Goal: Obtain resource: Obtain resource

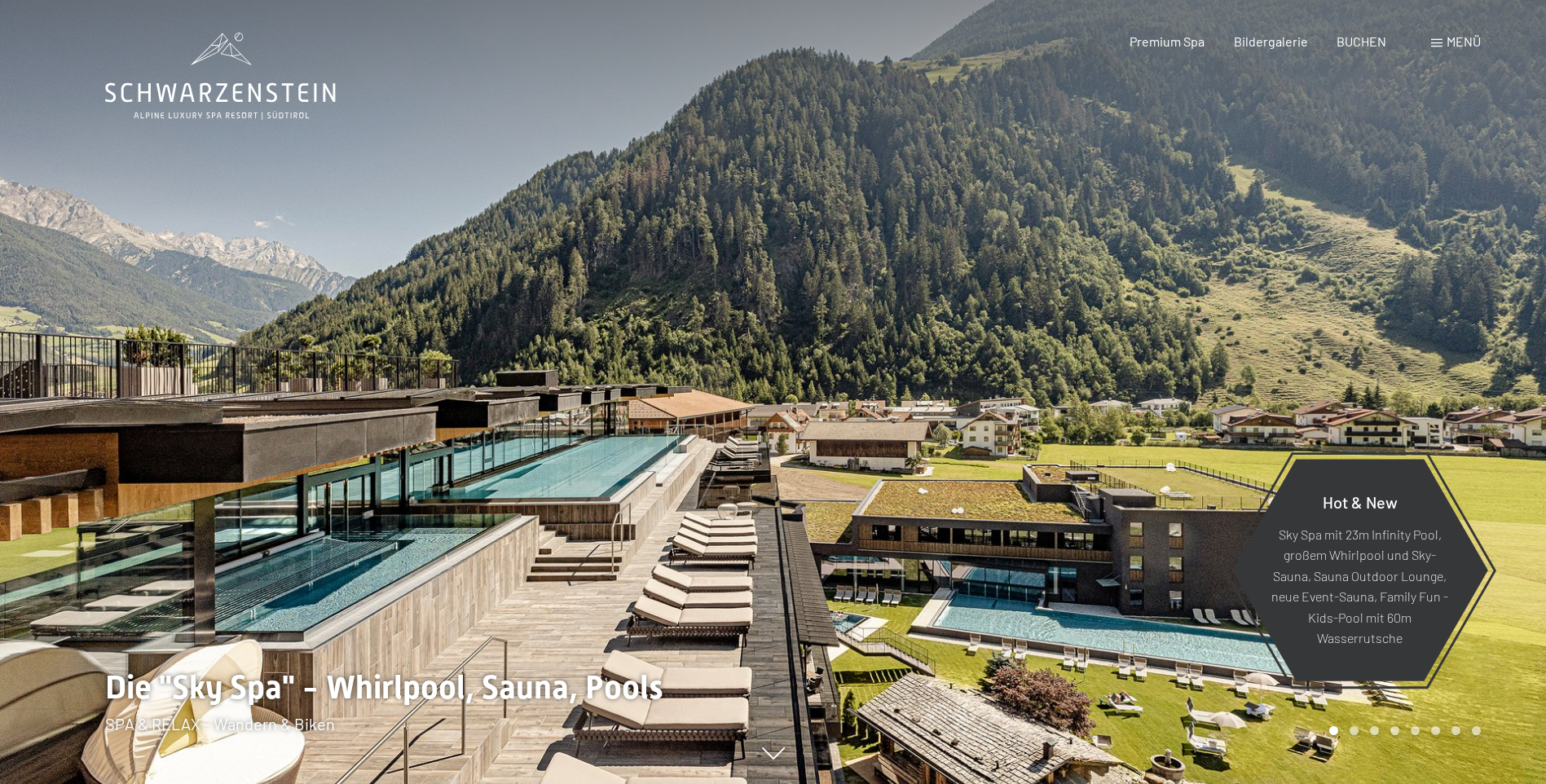
click at [1440, 40] on span at bounding box center [1437, 43] width 12 height 8
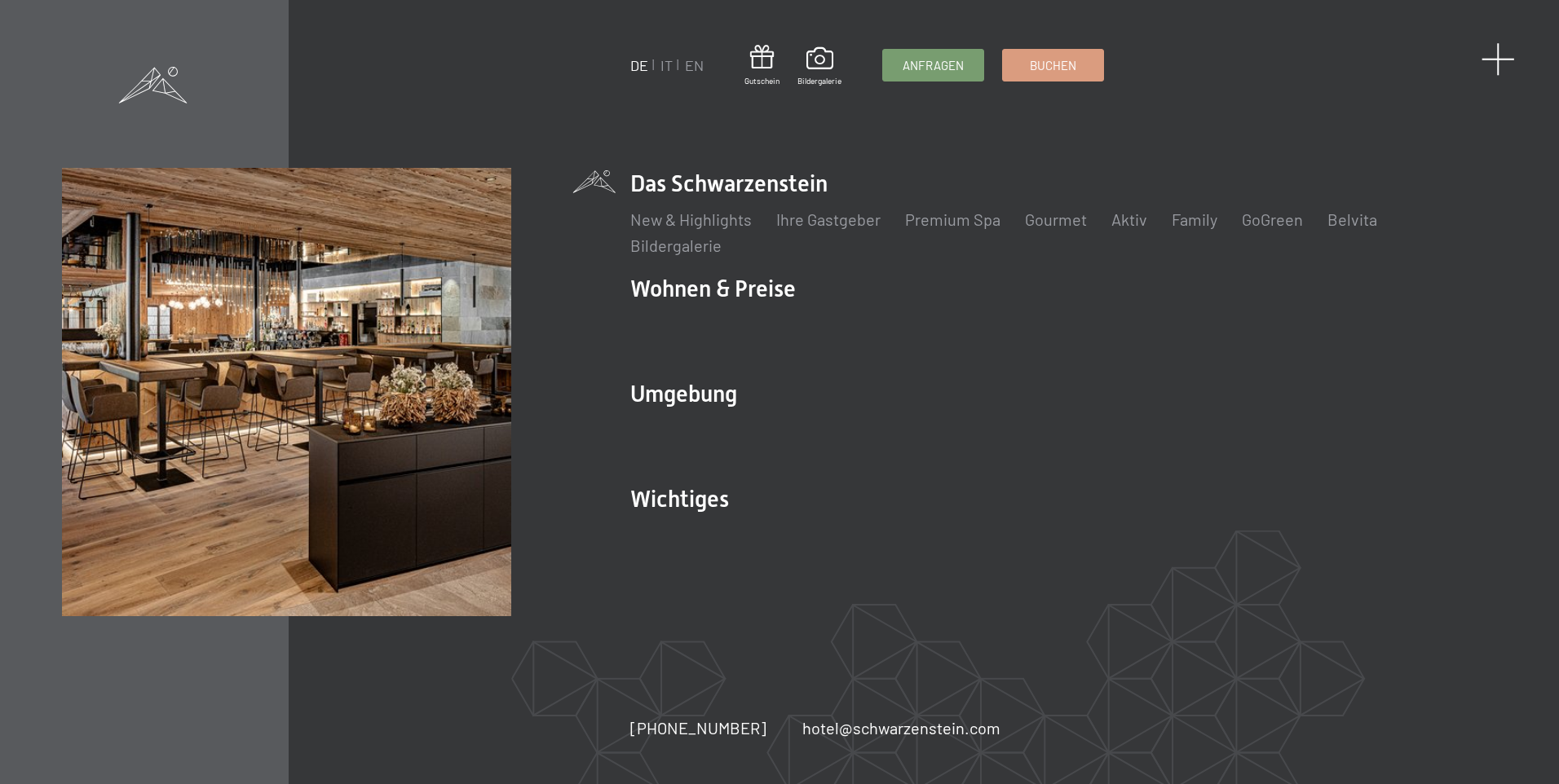
click at [1493, 52] on span at bounding box center [1499, 59] width 34 height 34
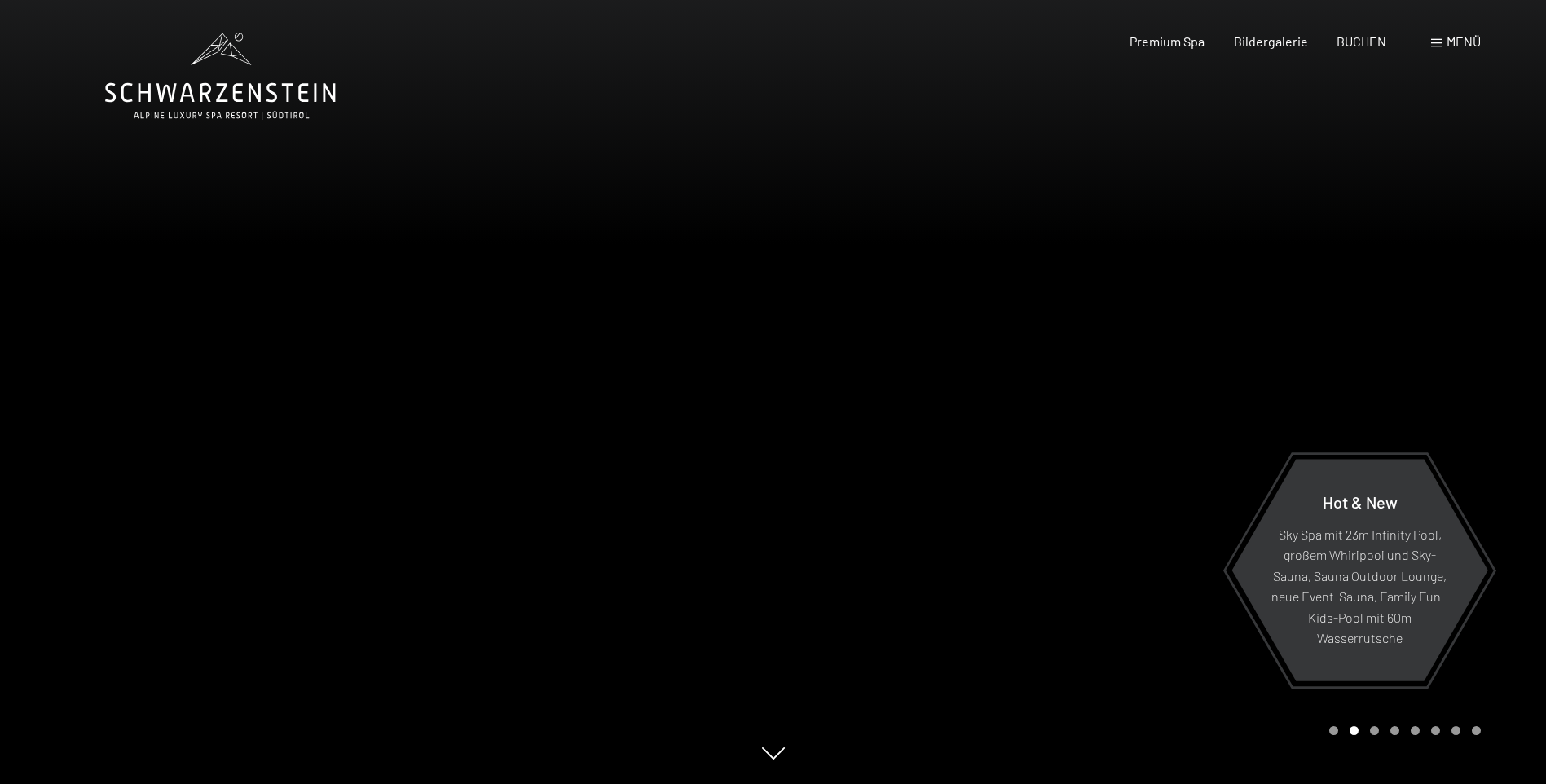
click at [1436, 45] on span at bounding box center [1437, 43] width 12 height 8
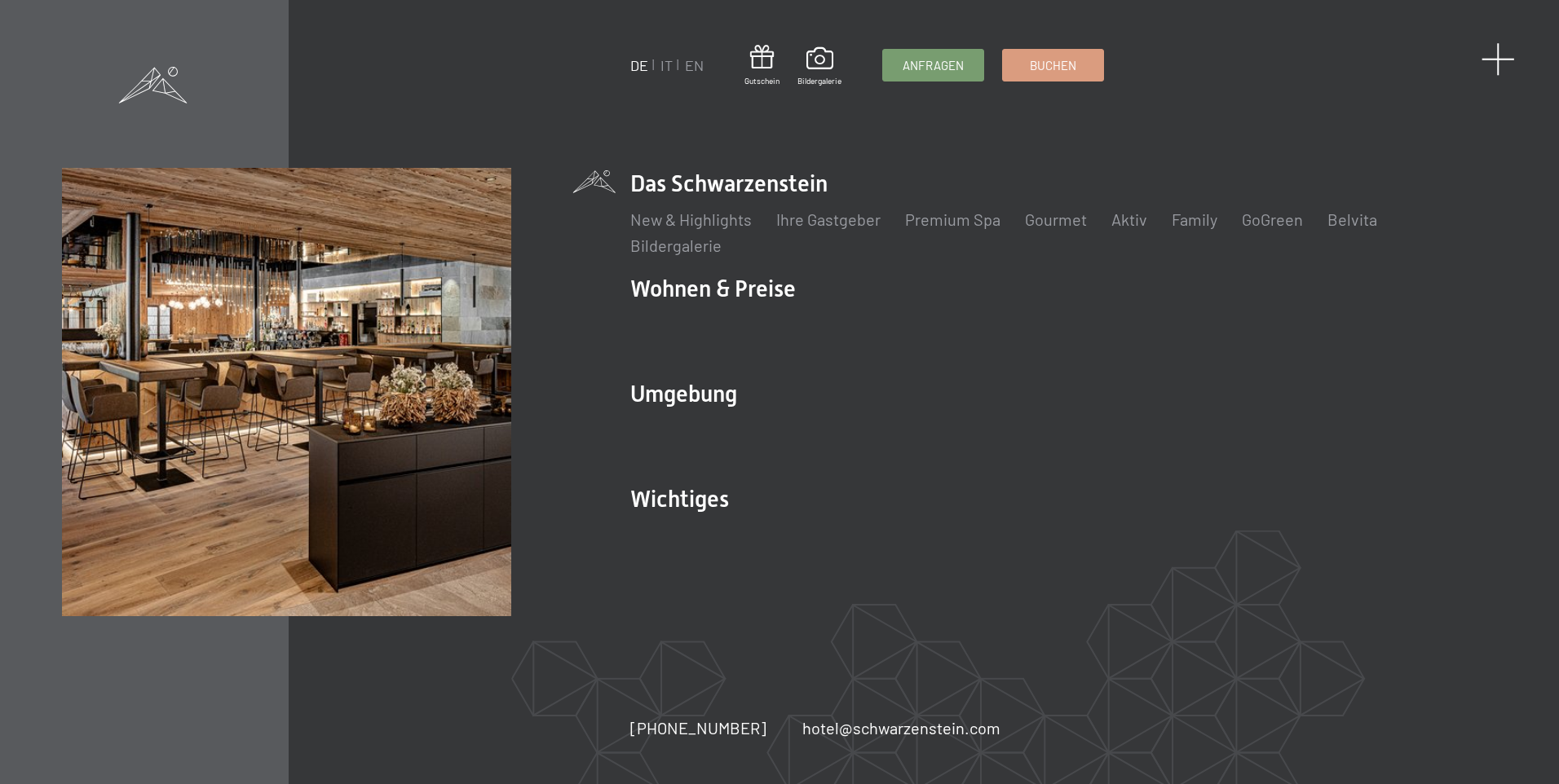
click at [1494, 54] on span at bounding box center [1499, 59] width 34 height 34
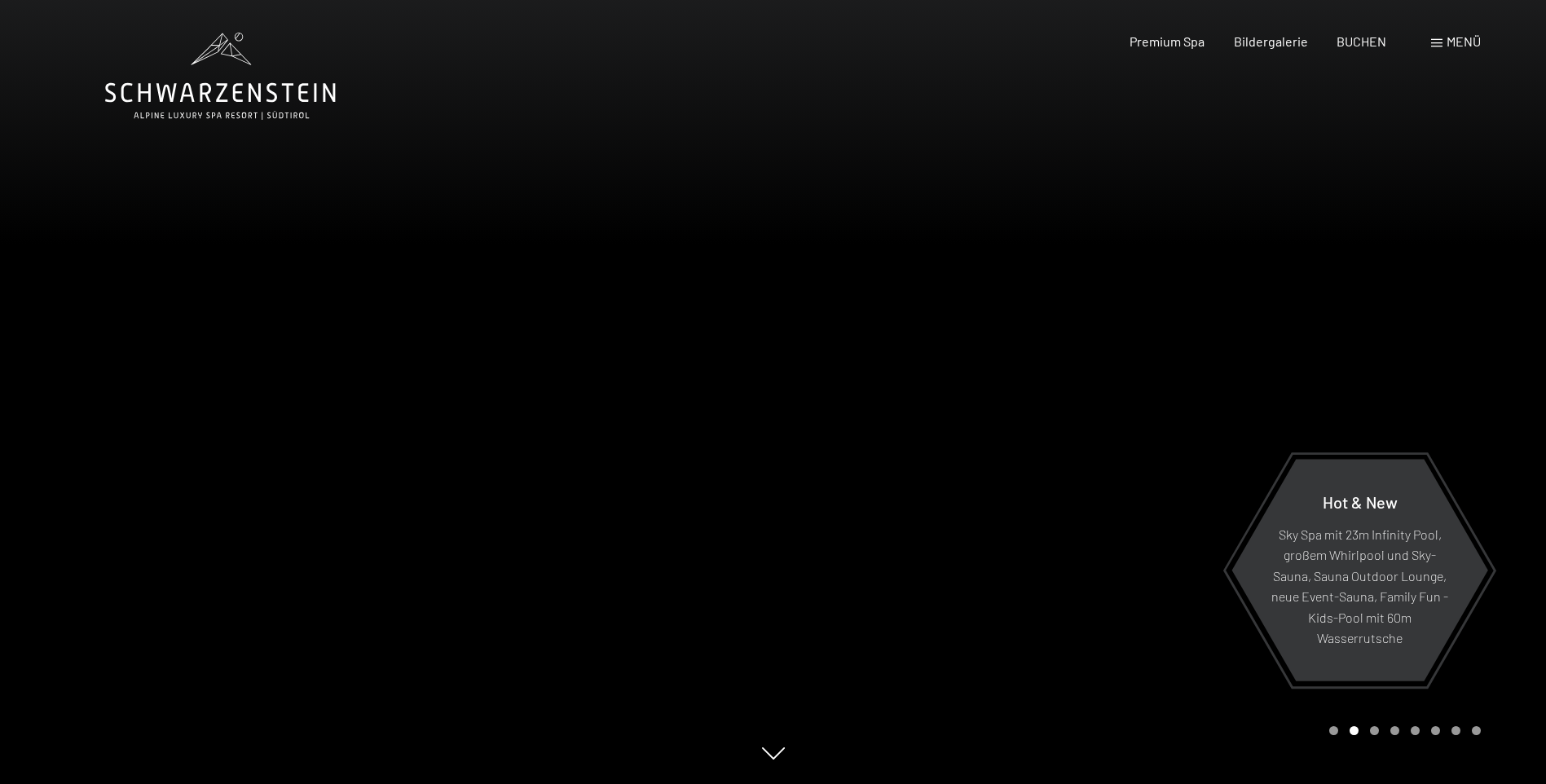
click at [1444, 41] on div "Menü" at bounding box center [1457, 42] width 50 height 18
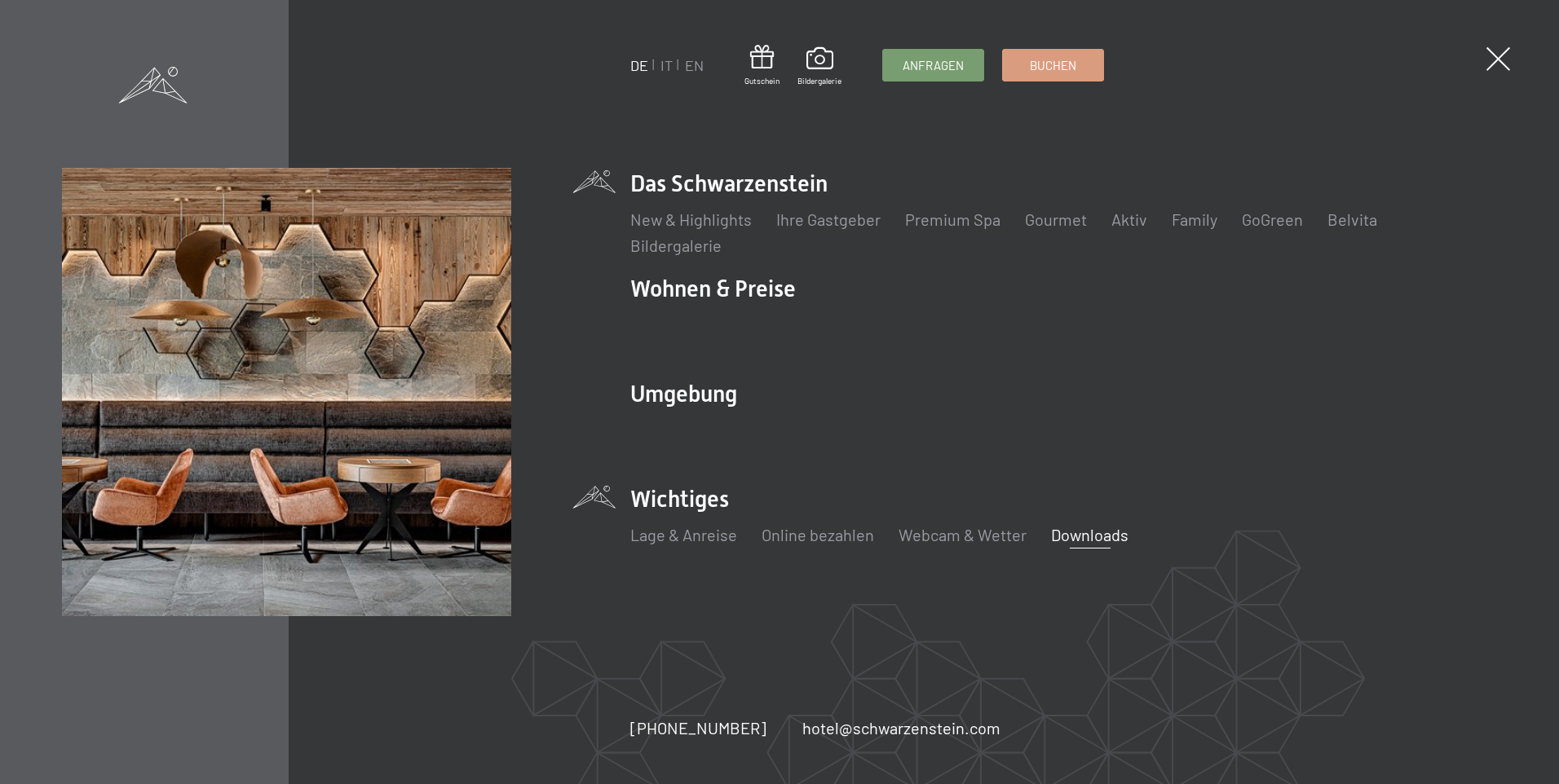
click at [1054, 539] on link "Downloads" at bounding box center [1089, 534] width 77 height 19
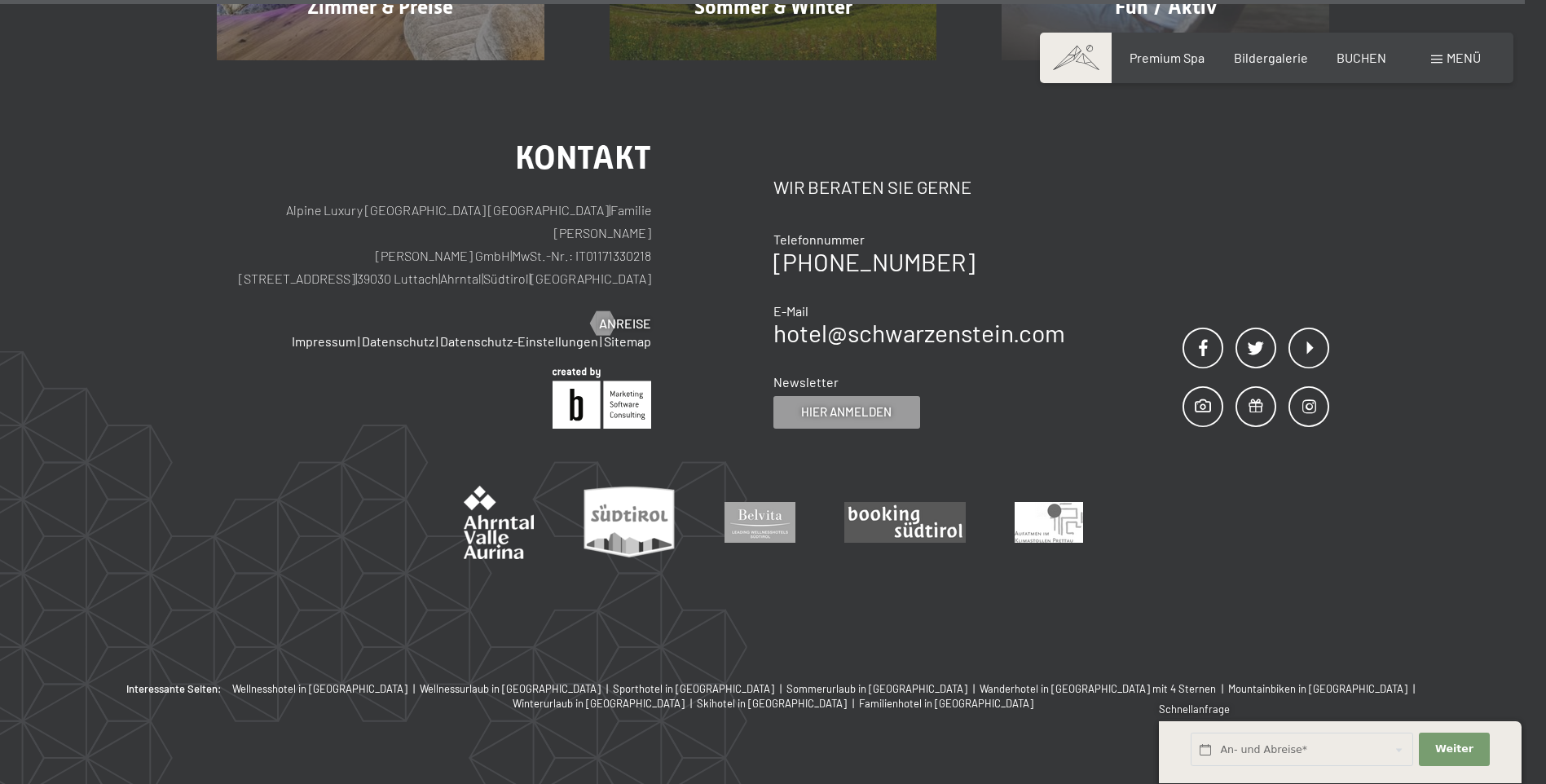
scroll to position [1548, 0]
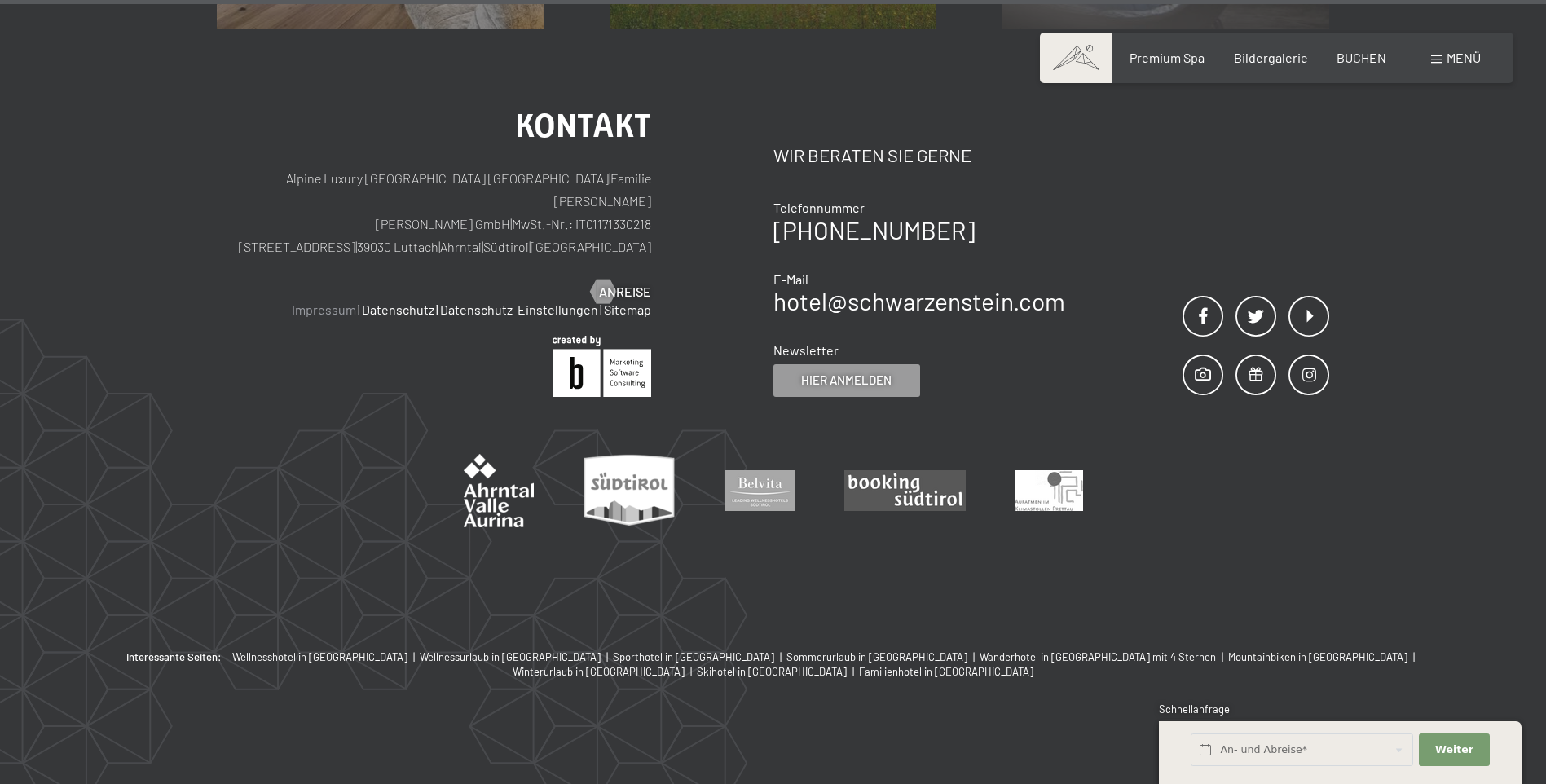
click at [299, 307] on link "Impressum" at bounding box center [323, 308] width 65 height 15
